Goal: Information Seeking & Learning: Learn about a topic

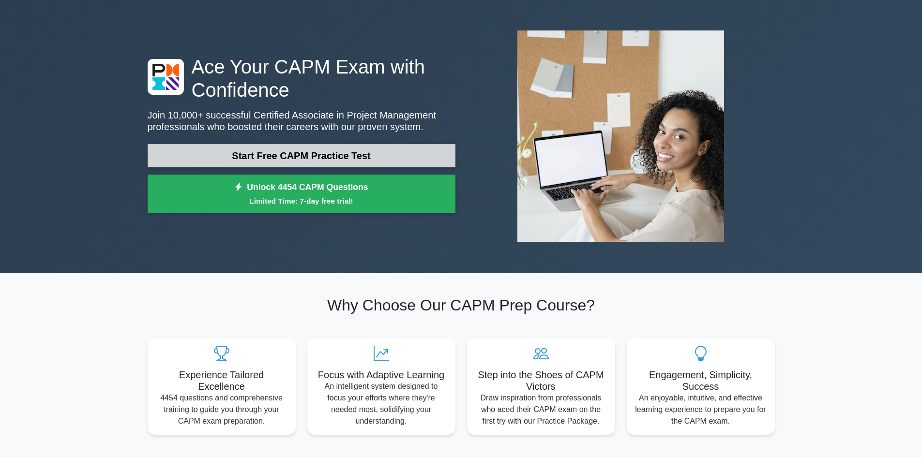
scroll to position [48, 0]
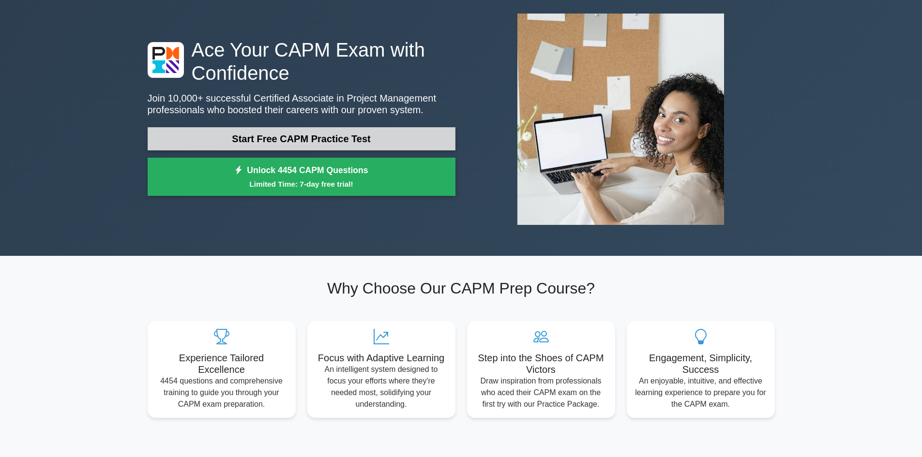
click at [283, 141] on link "Start Free CAPM Practice Test" at bounding box center [302, 138] width 308 height 23
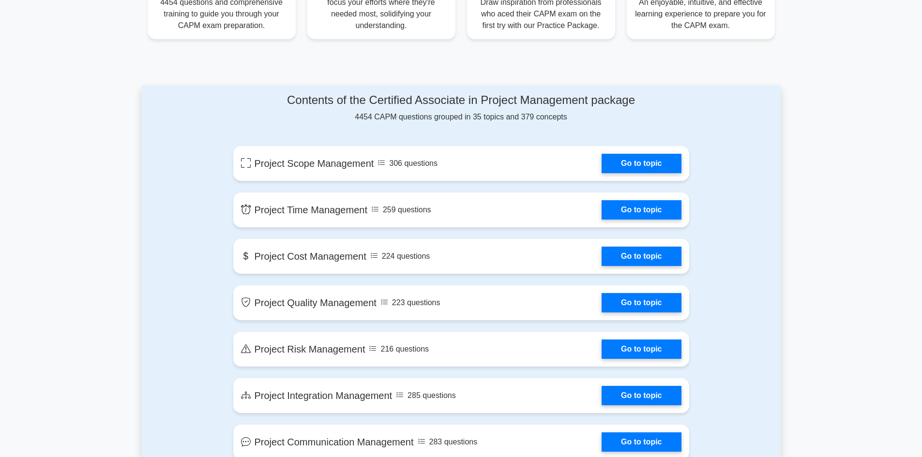
scroll to position [339, 0]
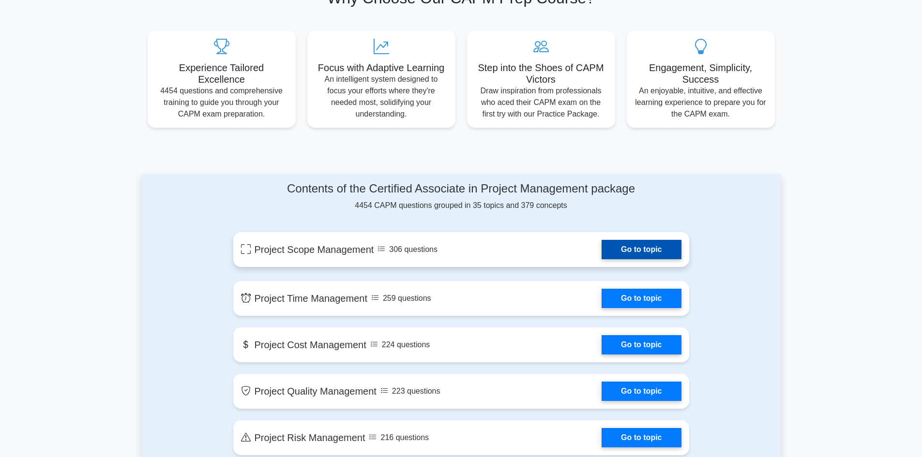
click at [623, 253] on link "Go to topic" at bounding box center [640, 249] width 79 height 19
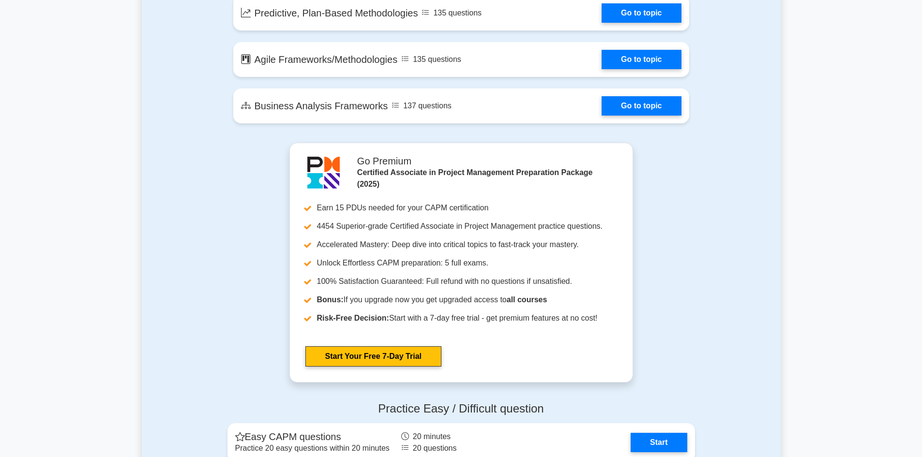
scroll to position [2081, 0]
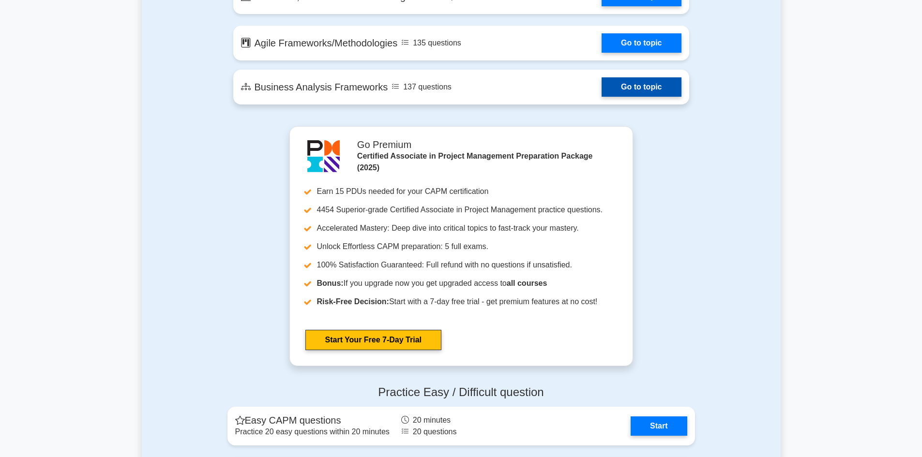
click at [606, 90] on link "Go to topic" at bounding box center [640, 86] width 79 height 19
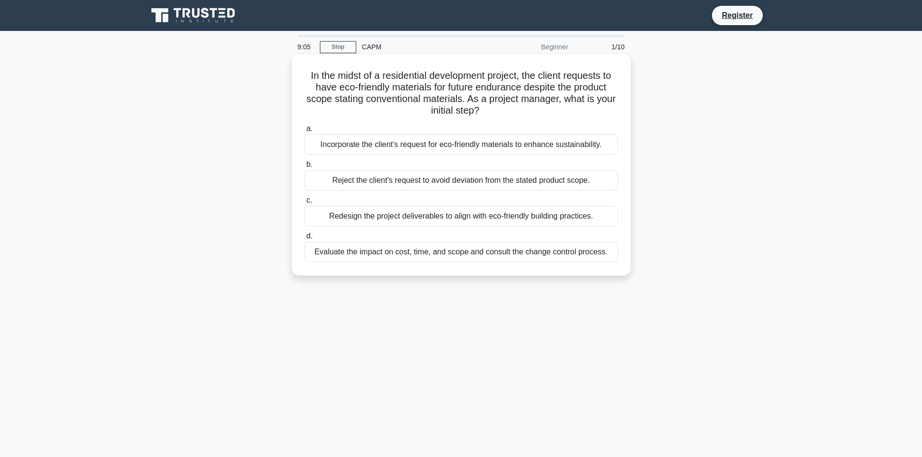
click at [400, 253] on div "Evaluate the impact on cost, time, and scope and consult the change control pro…" at bounding box center [461, 252] width 314 height 20
click at [304, 240] on input "d. Evaluate the impact on cost, time, and scope and consult the change control …" at bounding box center [304, 236] width 0 height 6
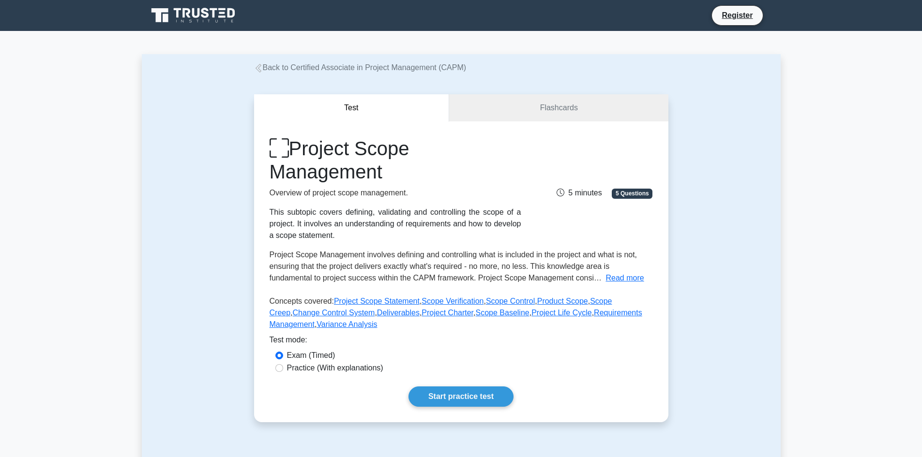
click at [283, 370] on div "Practice (With explanations)" at bounding box center [461, 368] width 372 height 12
click at [280, 370] on input "Practice (With explanations)" at bounding box center [279, 368] width 8 height 8
radio input "true"
click at [481, 115] on link "Flashcards" at bounding box center [558, 108] width 219 height 28
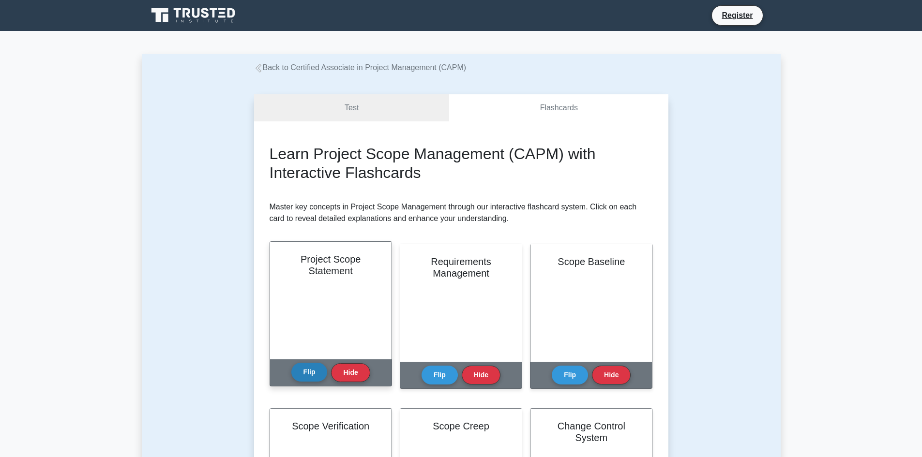
click at [315, 373] on button "Flip" at bounding box center [309, 372] width 36 height 19
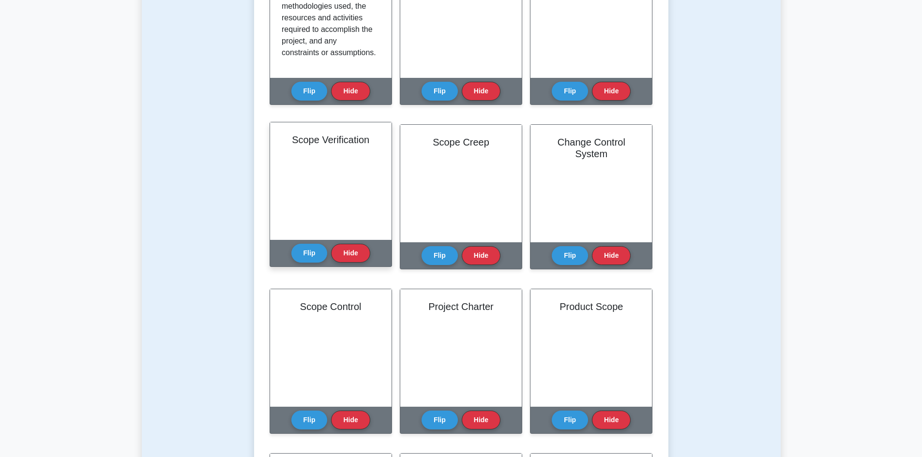
scroll to position [97, 0]
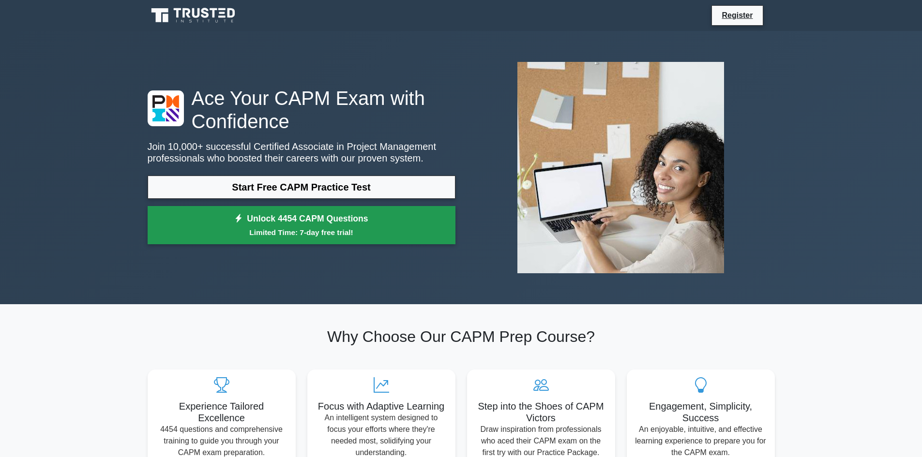
click at [361, 220] on link "Unlock 4454 CAPM Questions Limited Time: 7-day free trial!" at bounding box center [302, 225] width 308 height 39
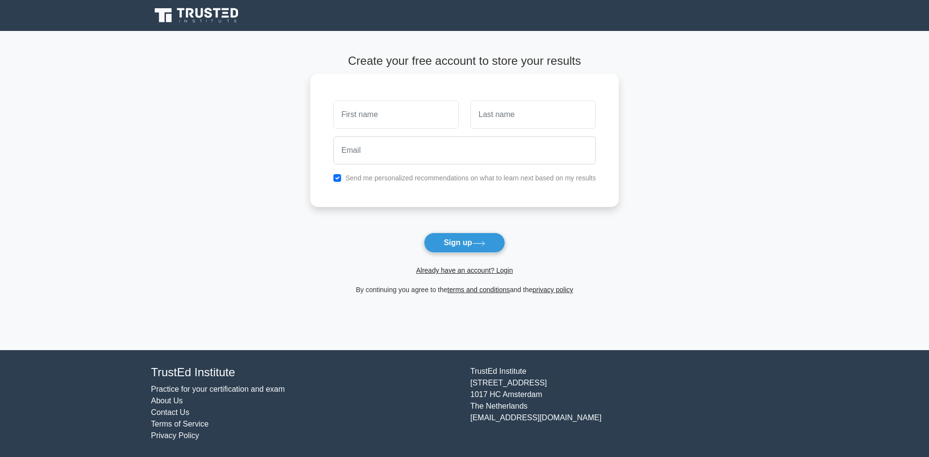
click at [371, 120] on input "text" at bounding box center [395, 115] width 125 height 28
